Goal: Check status: Check status

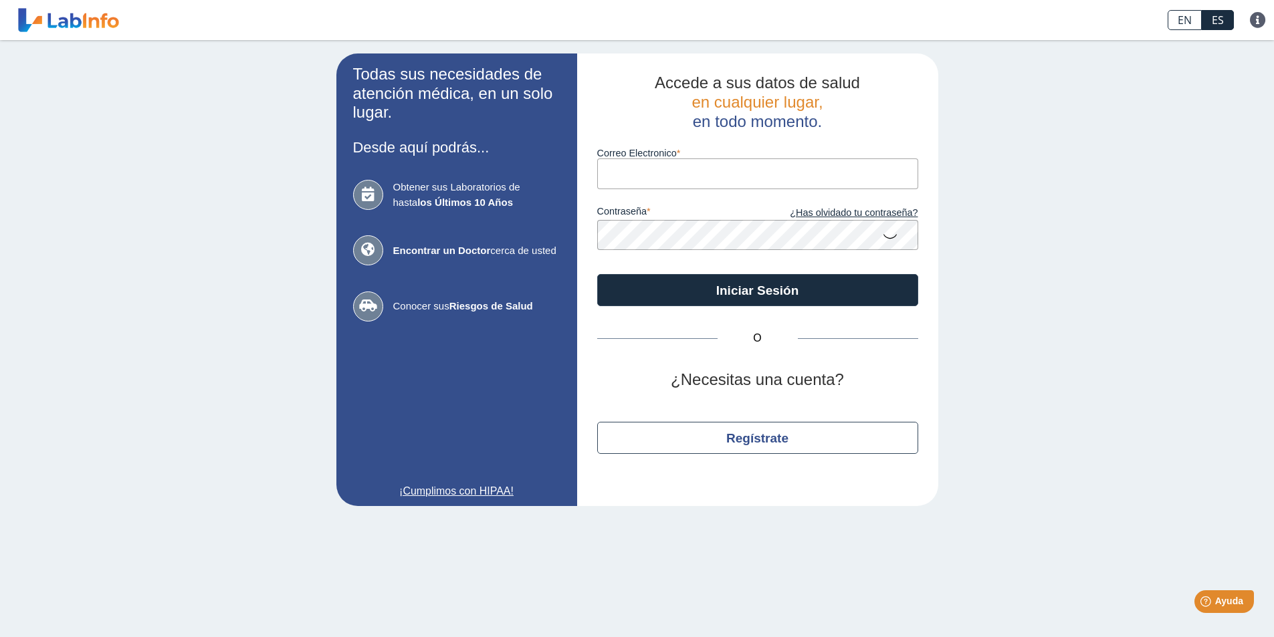
click at [614, 162] on input "Correo Electronico" at bounding box center [757, 173] width 321 height 30
type input "mayraortiz1734@gmail.com"
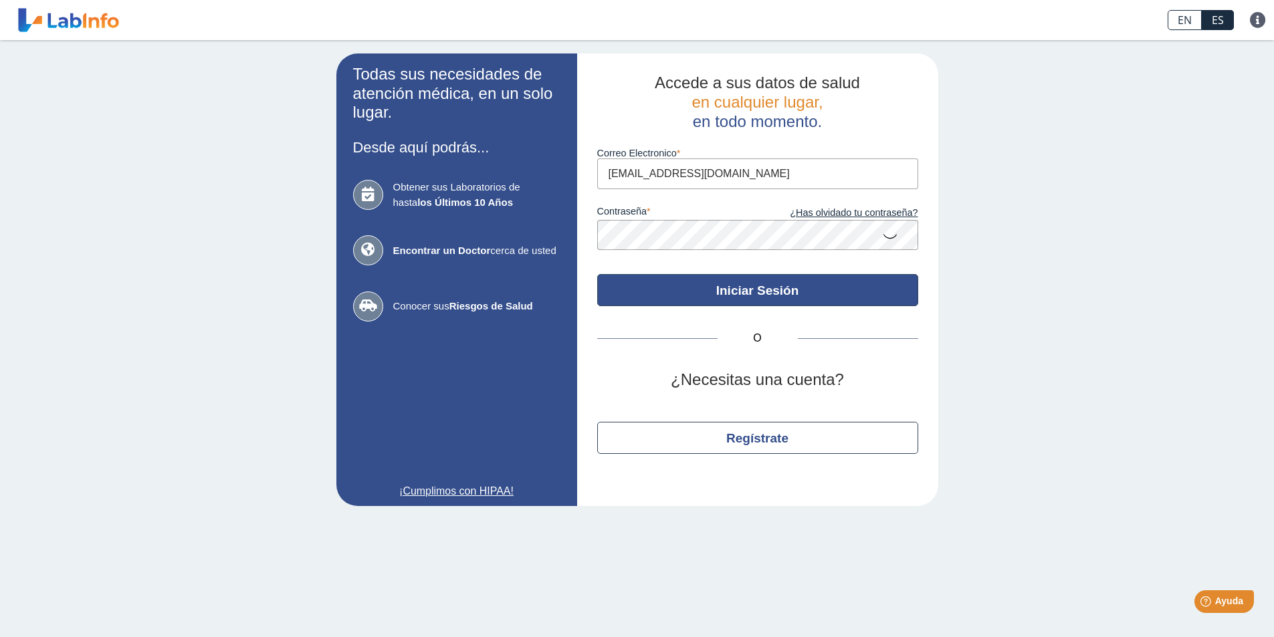
click at [724, 285] on button "Iniciar Sesión" at bounding box center [757, 290] width 321 height 32
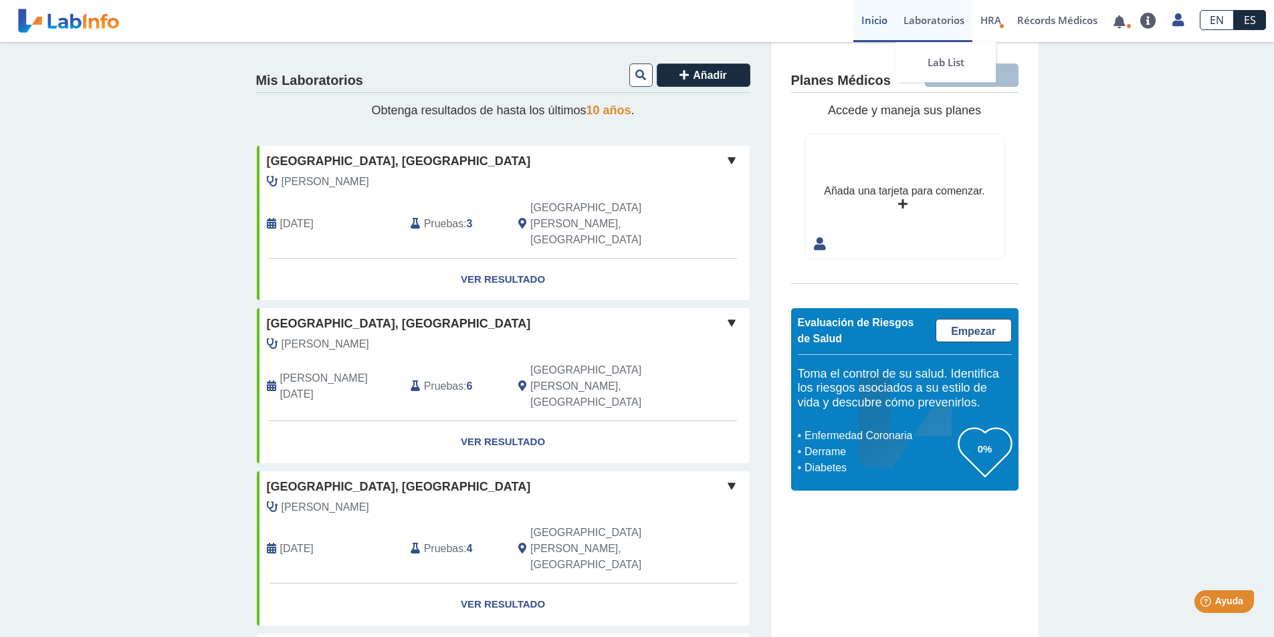
click at [935, 27] on link "Laboratorios" at bounding box center [933, 21] width 77 height 42
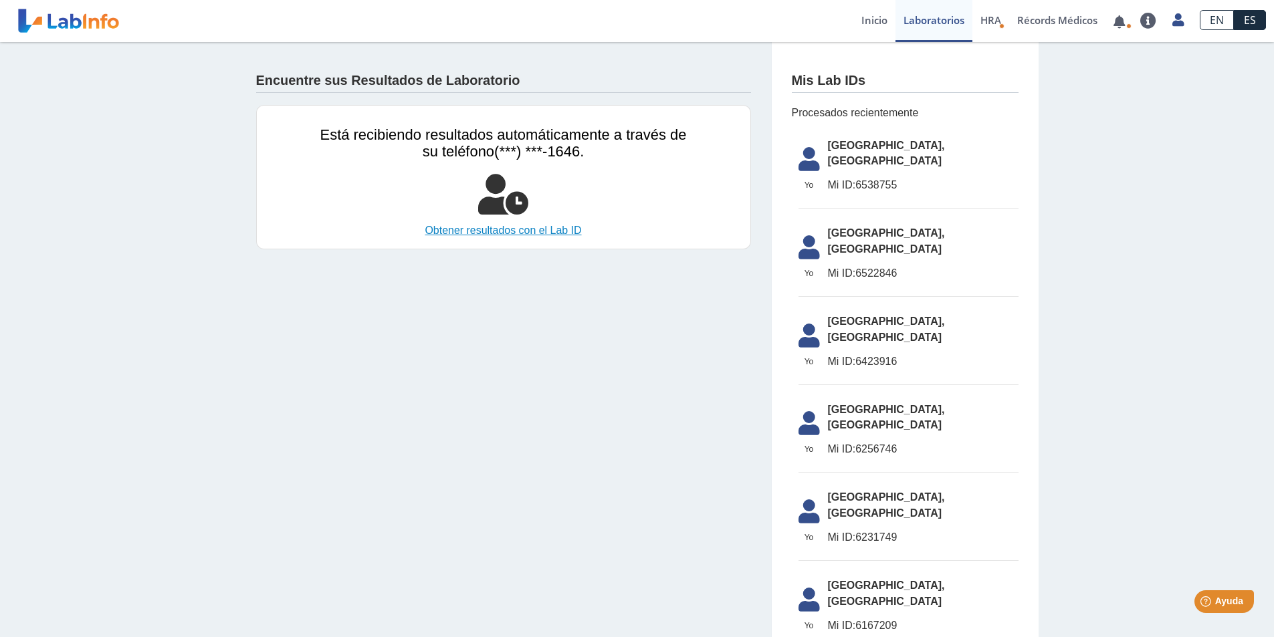
click at [497, 234] on link "Obtener resultados con el Lab ID" at bounding box center [503, 231] width 366 height 16
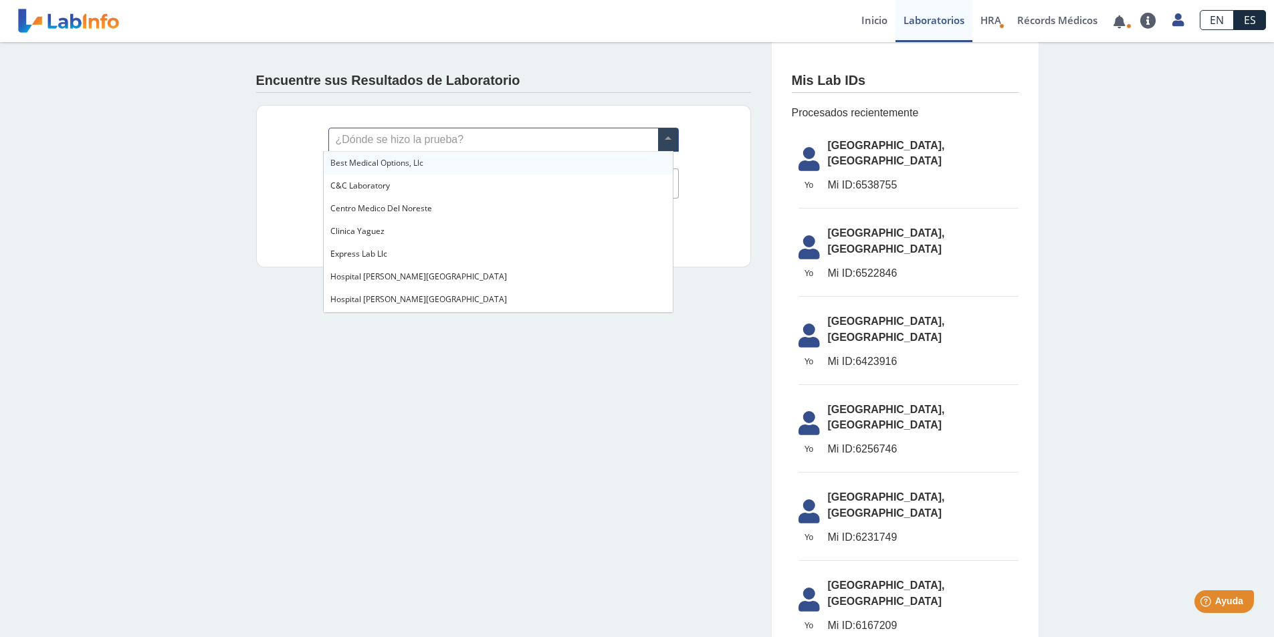
click at [391, 137] on input "text" at bounding box center [503, 139] width 349 height 23
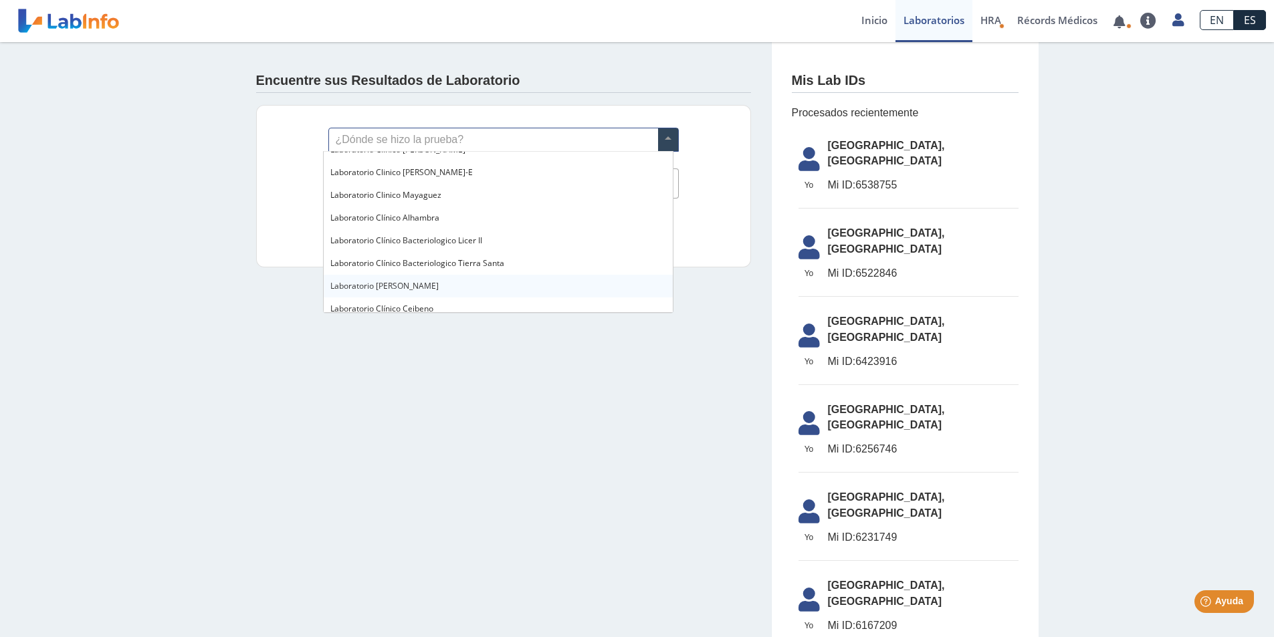
scroll to position [154, 0]
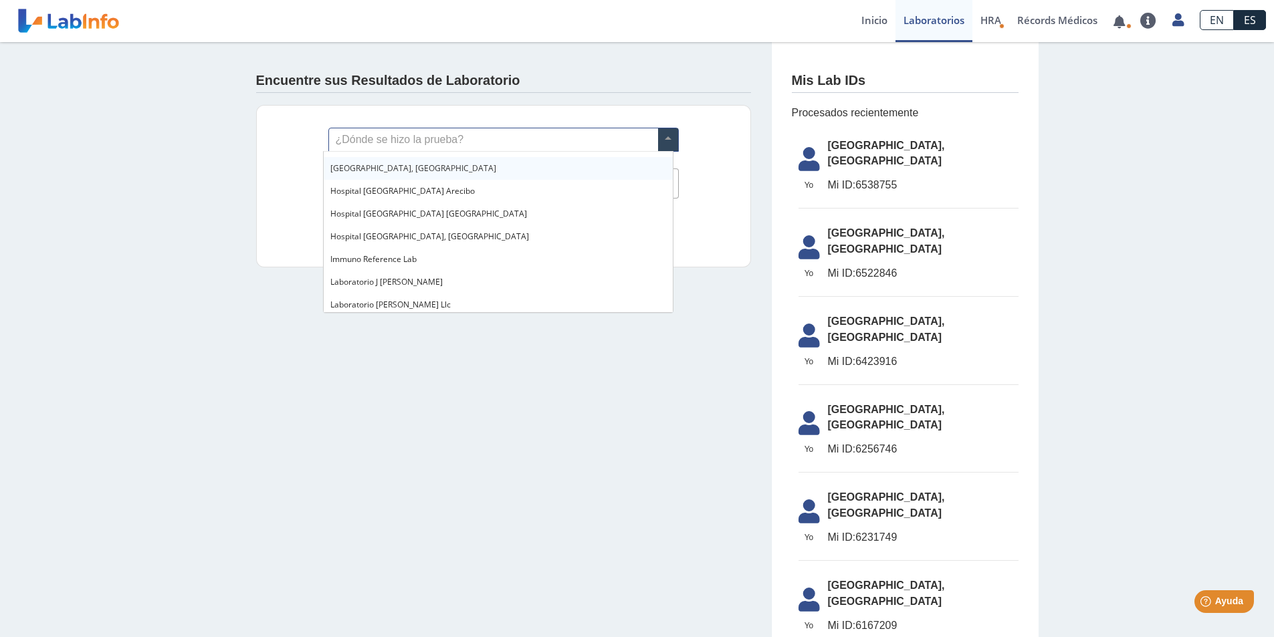
click at [423, 164] on span "[GEOGRAPHIC_DATA], [GEOGRAPHIC_DATA]" at bounding box center [413, 167] width 166 height 11
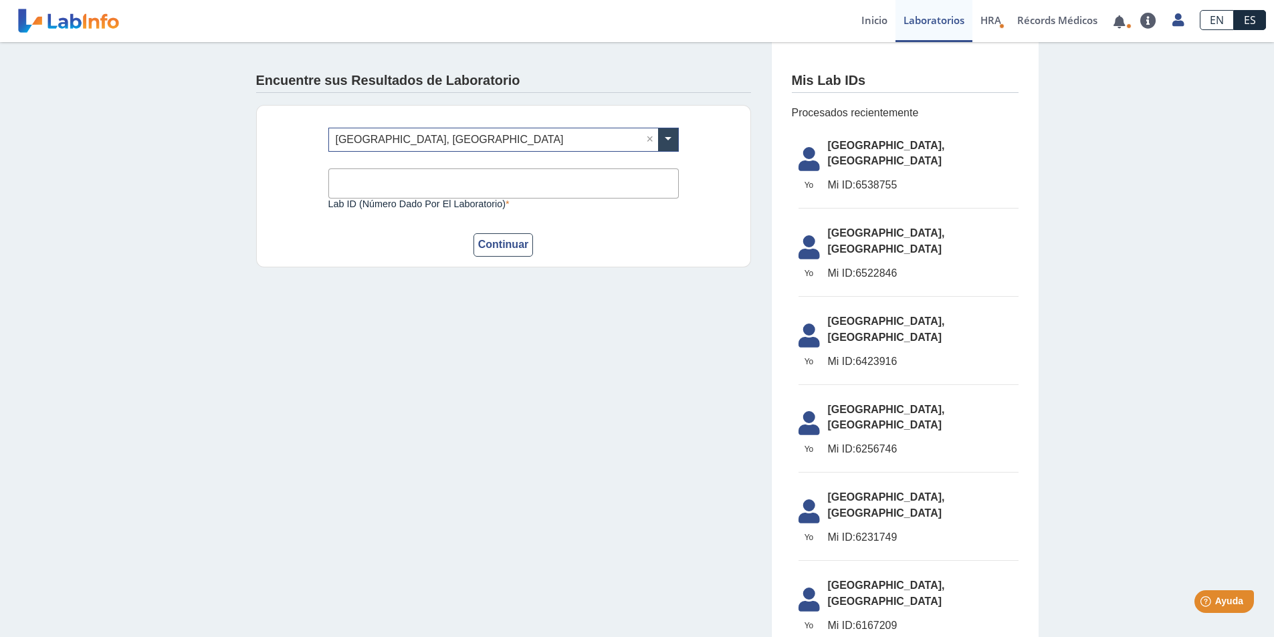
click at [409, 179] on input "Lab ID (número dado por el laboratorio)" at bounding box center [503, 183] width 350 height 30
click at [220, 269] on div "Encuentre sus Resultados de Laboratorio ¿Dónde se hizo la prueba? × [GEOGRAPHIC…" at bounding box center [637, 584] width 1274 height 1085
click at [858, 17] on link "Inicio" at bounding box center [874, 21] width 42 height 42
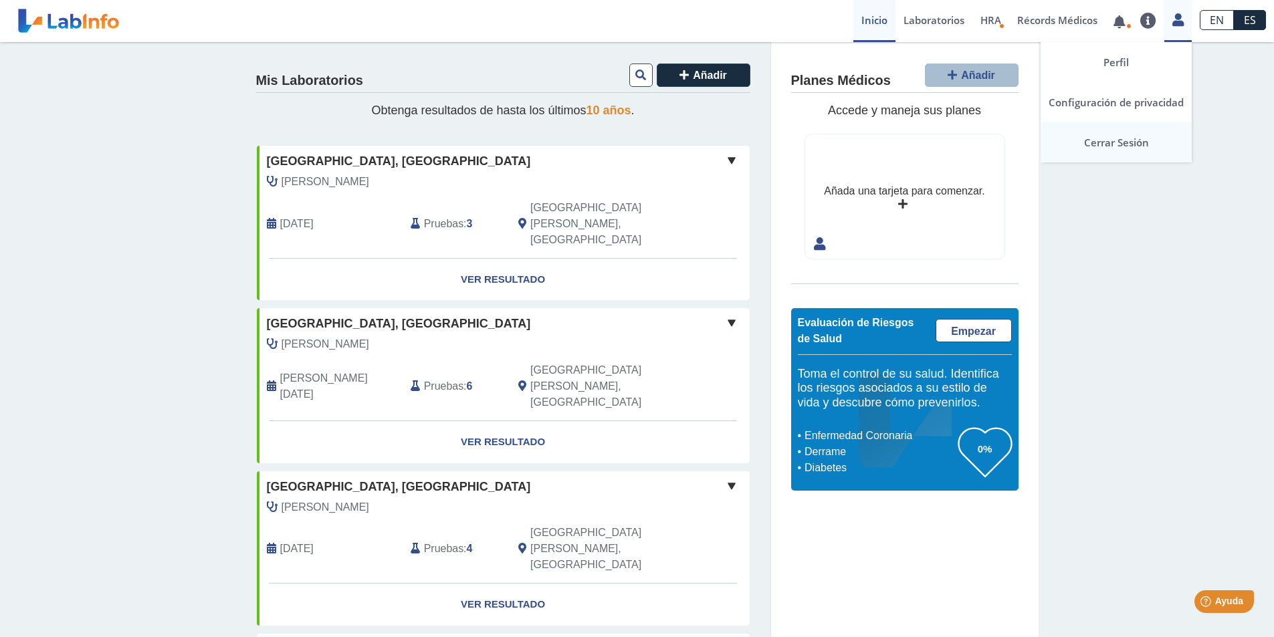
click at [1134, 140] on link "Cerrar Sesión" at bounding box center [1115, 142] width 151 height 40
